Goal: Check status: Check status

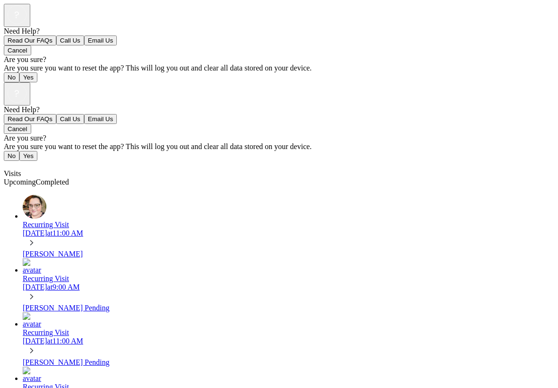
click at [144, 229] on div "[DATE] 11:00 AM" at bounding box center [289, 233] width 532 height 9
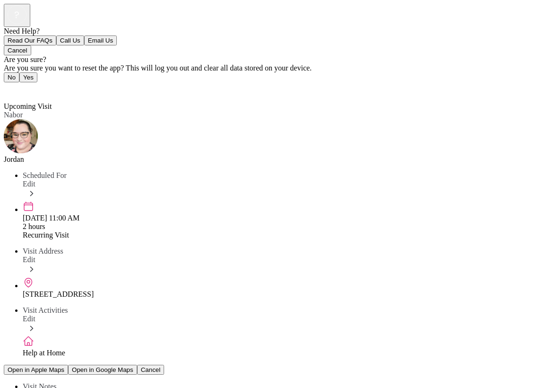
click at [21, 85] on span "Back" at bounding box center [17, 89] width 16 height 8
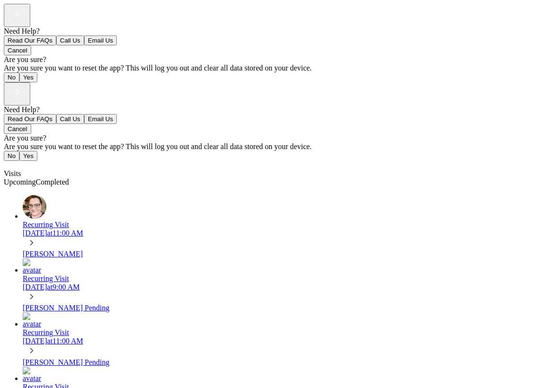
click at [142, 229] on div "[DATE] 11:00 AM" at bounding box center [289, 233] width 532 height 9
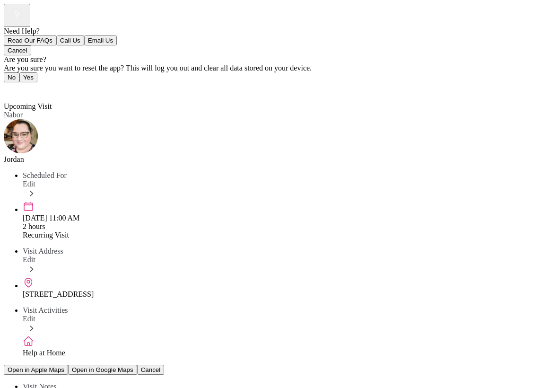
click at [75, 231] on div "Recurring Visit" at bounding box center [289, 235] width 532 height 9
click at [68, 196] on div "Back Upcoming Visit Upcoming Visit [PERSON_NAME] Scheduled For Edit [DATE] 11:0…" at bounding box center [279, 341] width 551 height 518
click at [19, 85] on span "Back" at bounding box center [17, 89] width 16 height 8
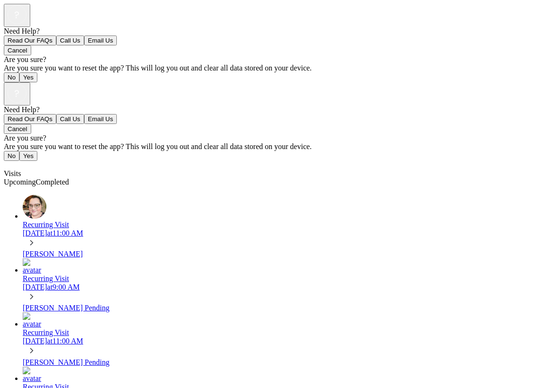
click at [37, 291] on icon at bounding box center [31, 296] width 10 height 10
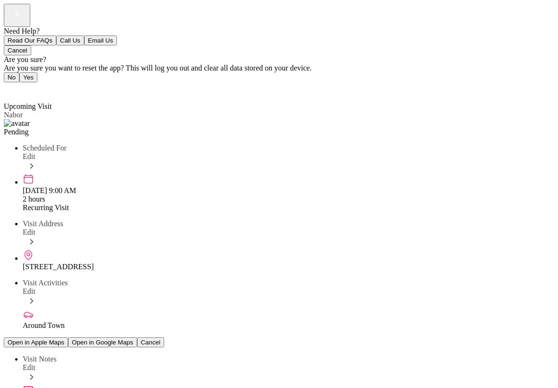
scroll to position [41, 0]
click at [35, 363] on span "Edit" at bounding box center [29, 367] width 13 height 8
type textarea "*"
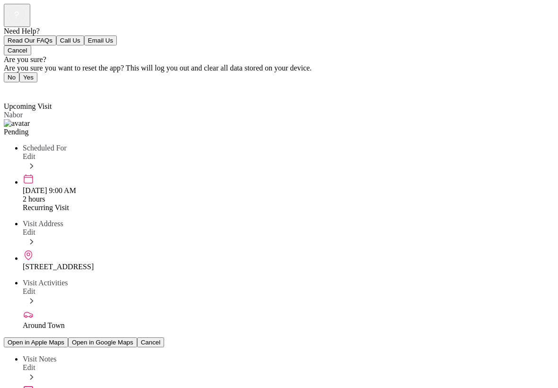
click at [35, 287] on span "Edit" at bounding box center [29, 291] width 13 height 8
click at [19, 85] on span "Back" at bounding box center [17, 89] width 16 height 8
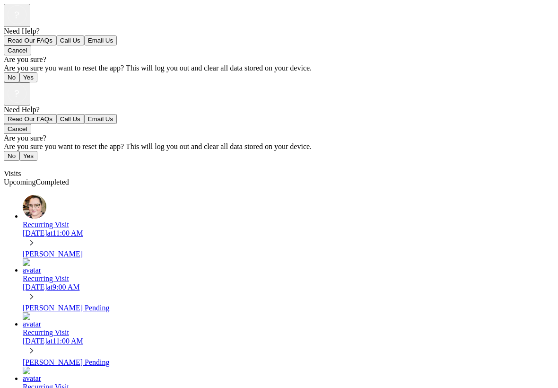
click at [69, 178] on span "Completed" at bounding box center [52, 182] width 33 height 8
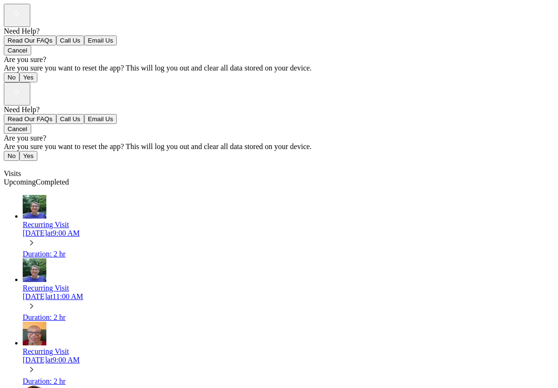
scroll to position [265, 0]
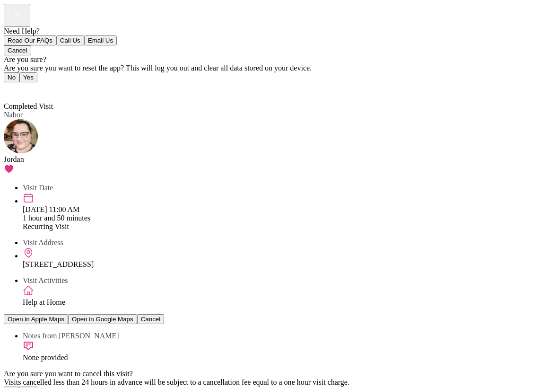
click at [22, 85] on span "Back" at bounding box center [17, 89] width 16 height 8
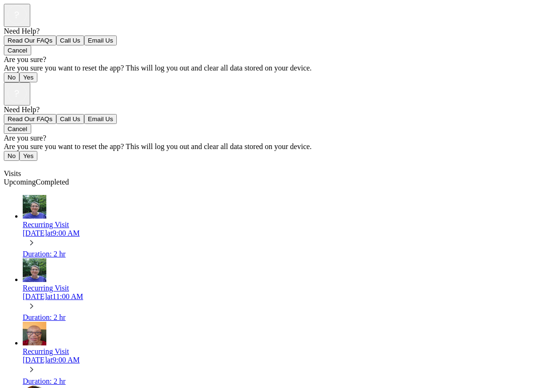
click at [29, 258] on img at bounding box center [35, 270] width 24 height 24
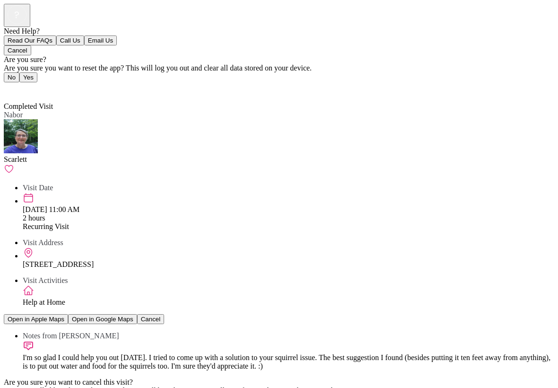
click at [14, 164] on icon at bounding box center [9, 169] width 10 height 10
click at [25, 85] on span "Back" at bounding box center [17, 89] width 16 height 8
